Goal: Find specific page/section: Find specific page/section

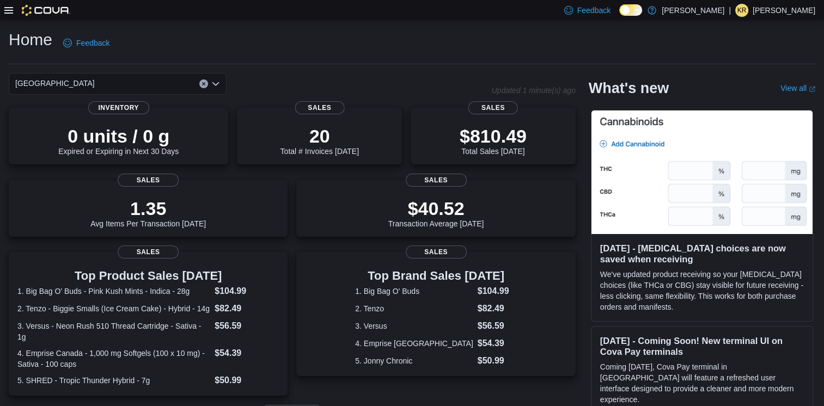
drag, startPoint x: 160, startPoint y: 83, endPoint x: 157, endPoint y: 90, distance: 7.8
click at [160, 83] on div "[GEOGRAPHIC_DATA]" at bounding box center [118, 84] width 218 height 22
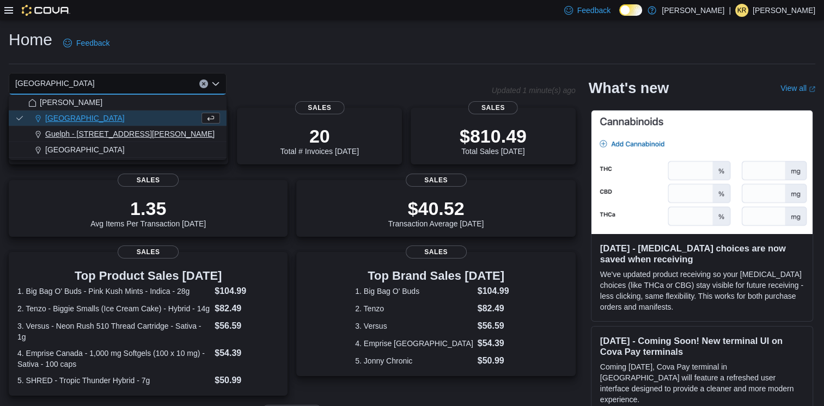
click at [123, 130] on span "Guelph - [STREET_ADDRESS][PERSON_NAME]" at bounding box center [129, 134] width 169 height 11
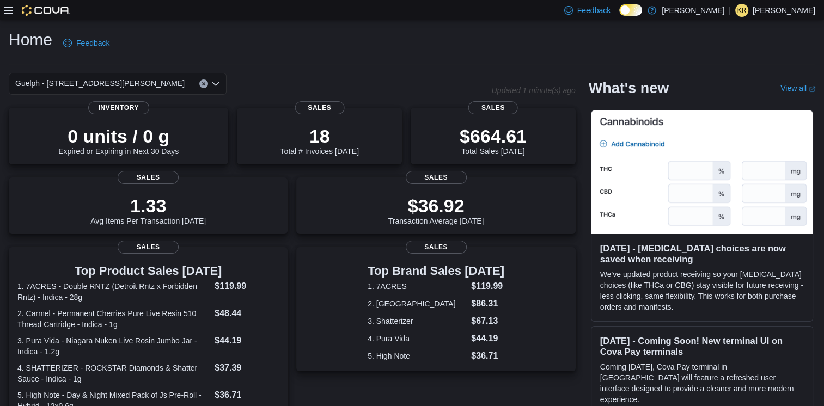
click at [172, 84] on div "Guelph - [STREET_ADDRESS][PERSON_NAME] Selected. Guelph - [STREET_ADDRESS][PERS…" at bounding box center [118, 84] width 218 height 22
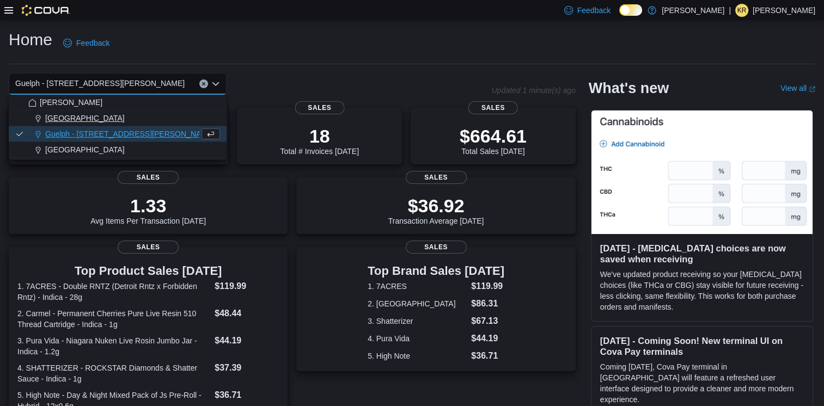
click at [116, 118] on div "[GEOGRAPHIC_DATA]" at bounding box center [124, 118] width 192 height 11
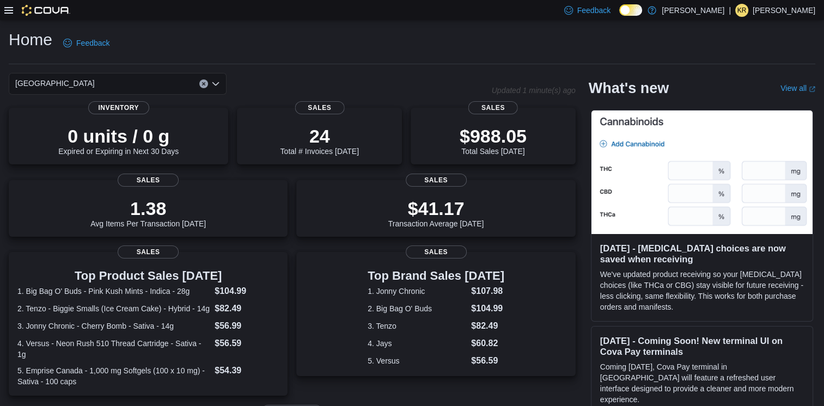
click at [74, 89] on div "Cambridge Combo box. Selected. [GEOGRAPHIC_DATA]. Press Backspace to delete [GE…" at bounding box center [118, 84] width 218 height 22
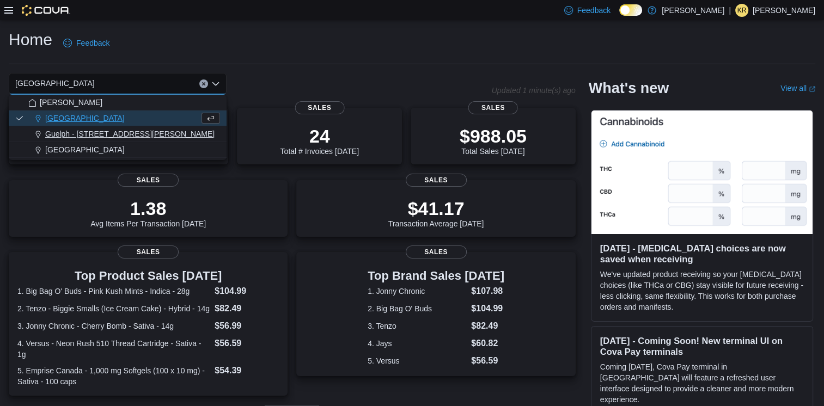
click at [87, 136] on span "Guelph - [STREET_ADDRESS][PERSON_NAME]" at bounding box center [129, 134] width 169 height 11
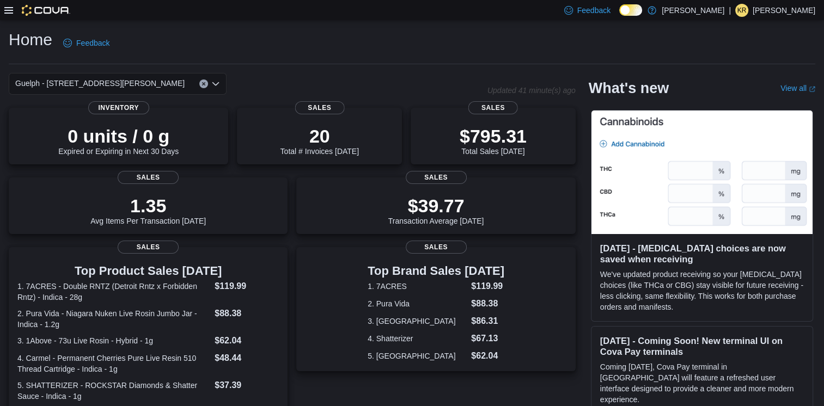
click at [179, 81] on div "Guelph - [STREET_ADDRESS][PERSON_NAME] Selected. Guelph - [STREET_ADDRESS][PERS…" at bounding box center [118, 84] width 218 height 22
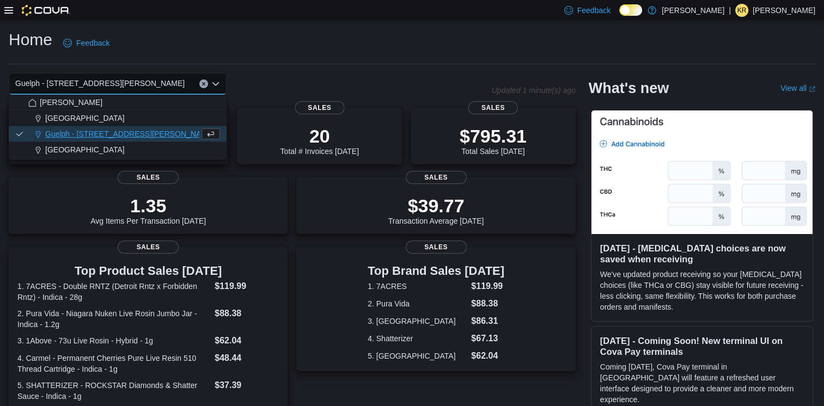
click at [169, 114] on div "[GEOGRAPHIC_DATA]" at bounding box center [124, 118] width 192 height 11
